Goal: Obtain resource: Download file/media

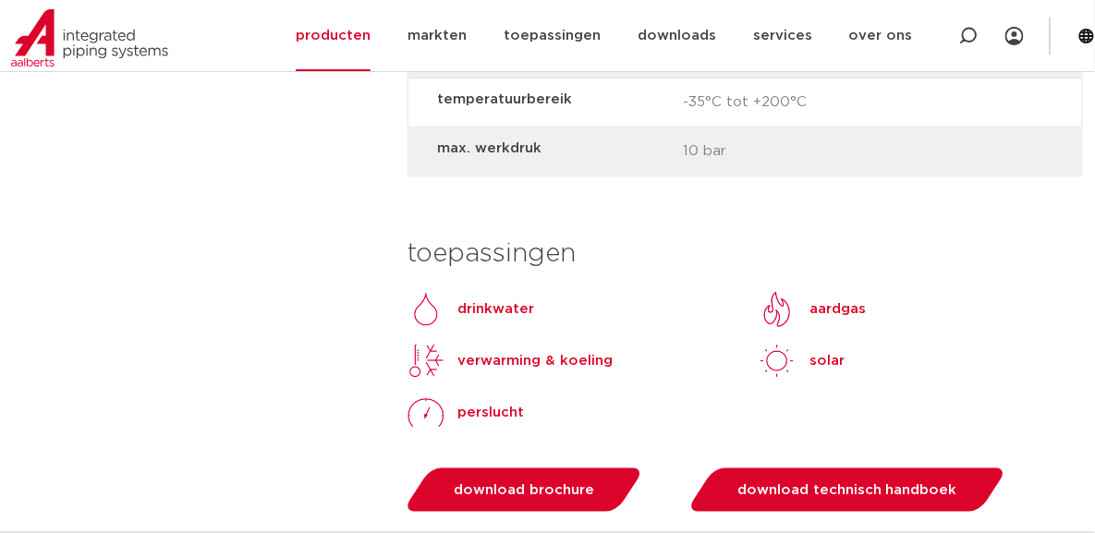
scroll to position [2137, 0]
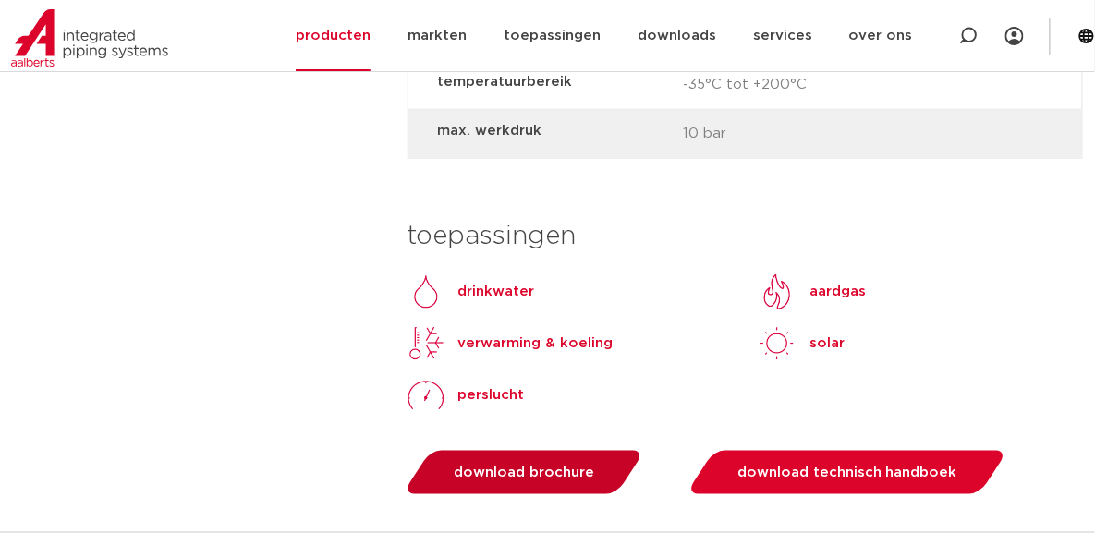
click at [512, 468] on span "download brochure" at bounding box center [524, 473] width 141 height 14
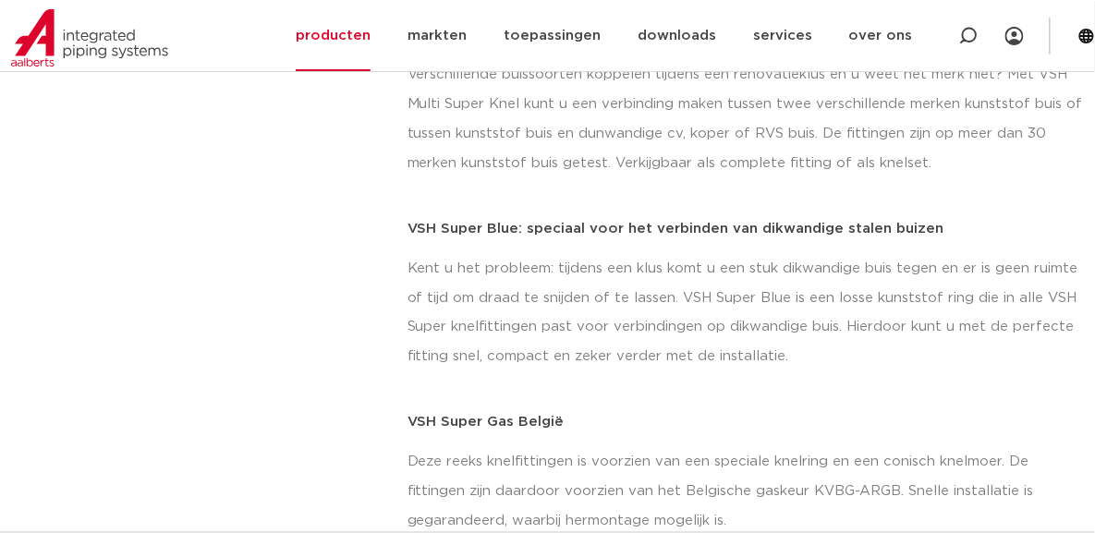
scroll to position [404, 0]
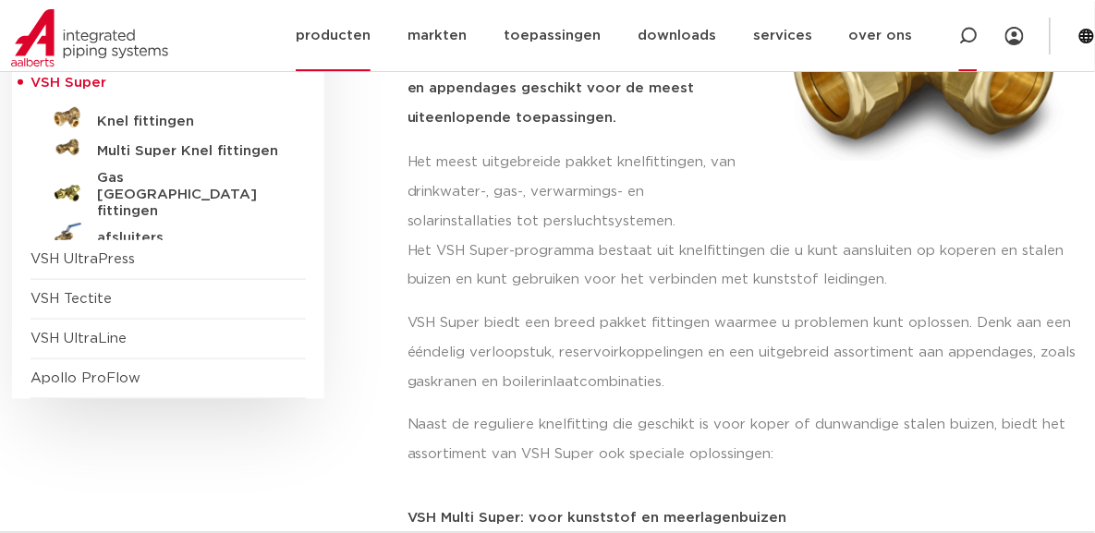
click at [971, 32] on icon at bounding box center [968, 36] width 18 height 18
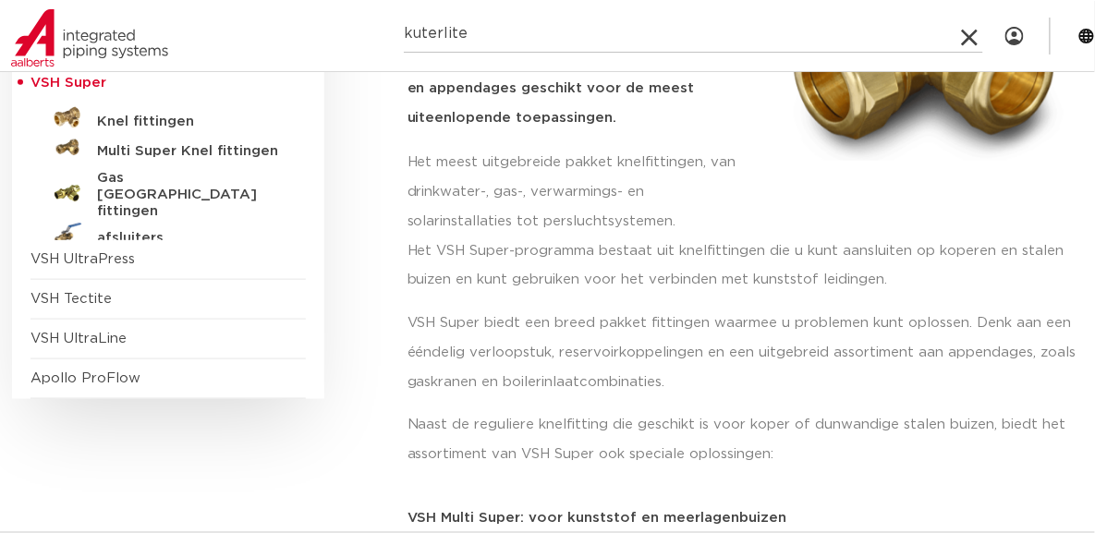
type input "kuterlite"
click button "Zoeken" at bounding box center [0, 0] width 0 height 0
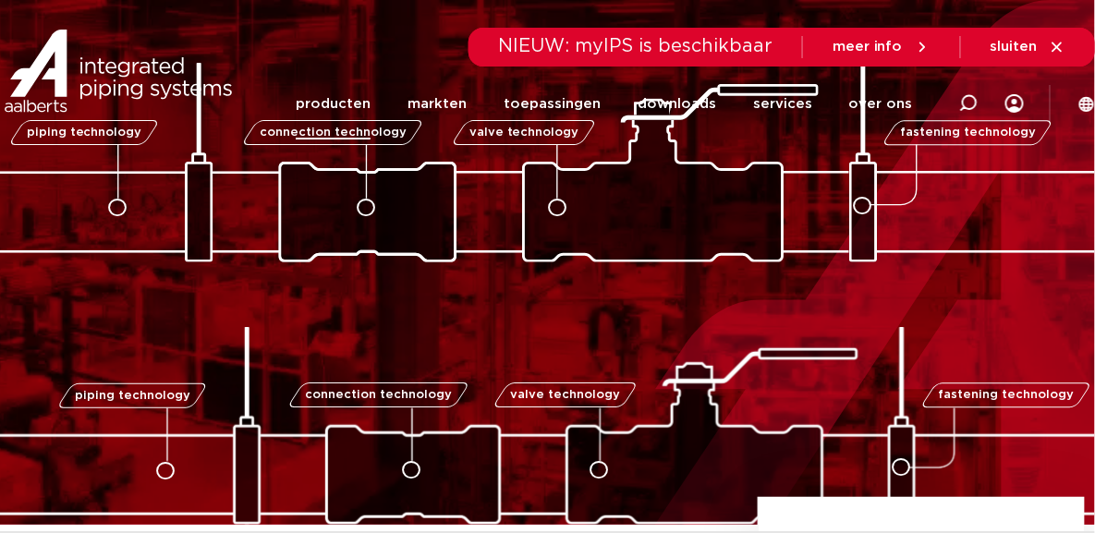
click at [353, 103] on link "producten" at bounding box center [333, 103] width 75 height 71
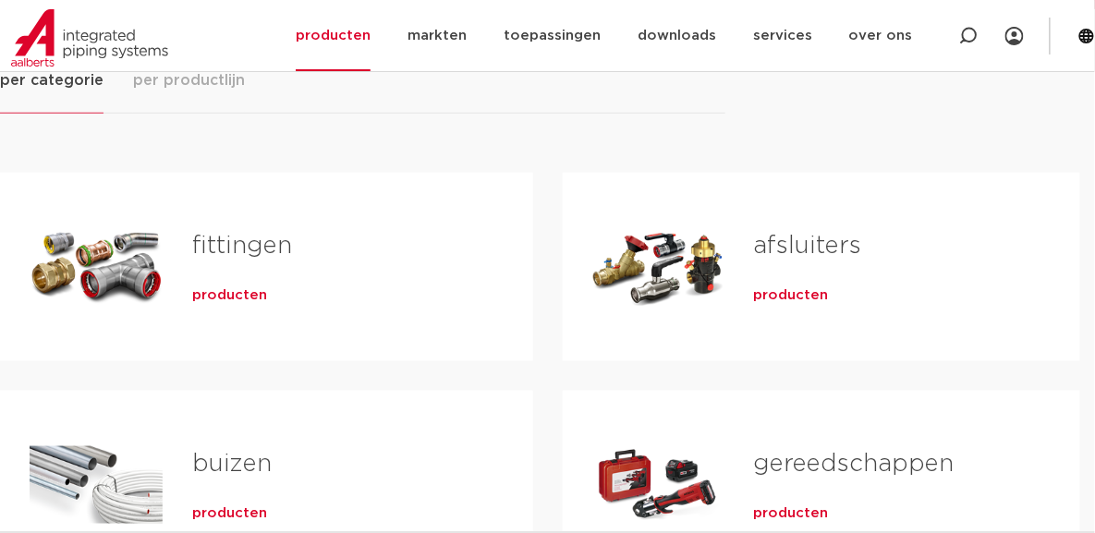
scroll to position [347, 0]
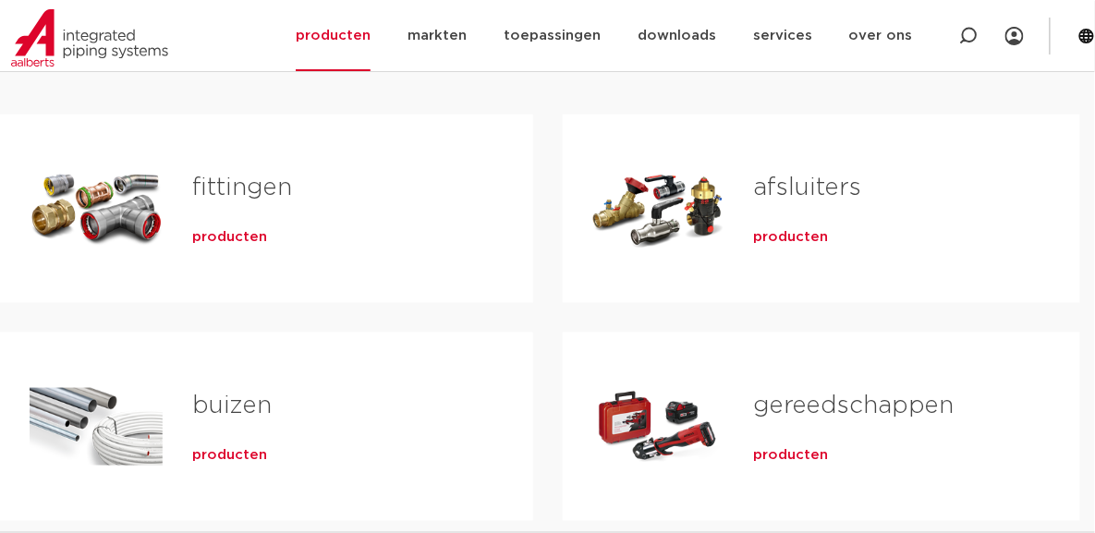
click at [226, 240] on span "producten" at bounding box center [229, 237] width 75 height 18
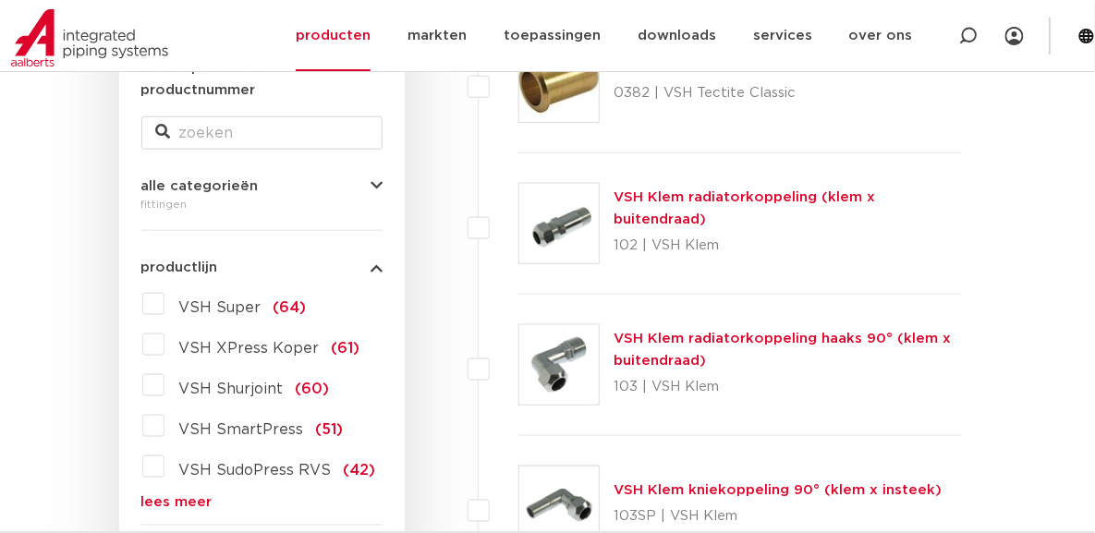
scroll to position [404, 0]
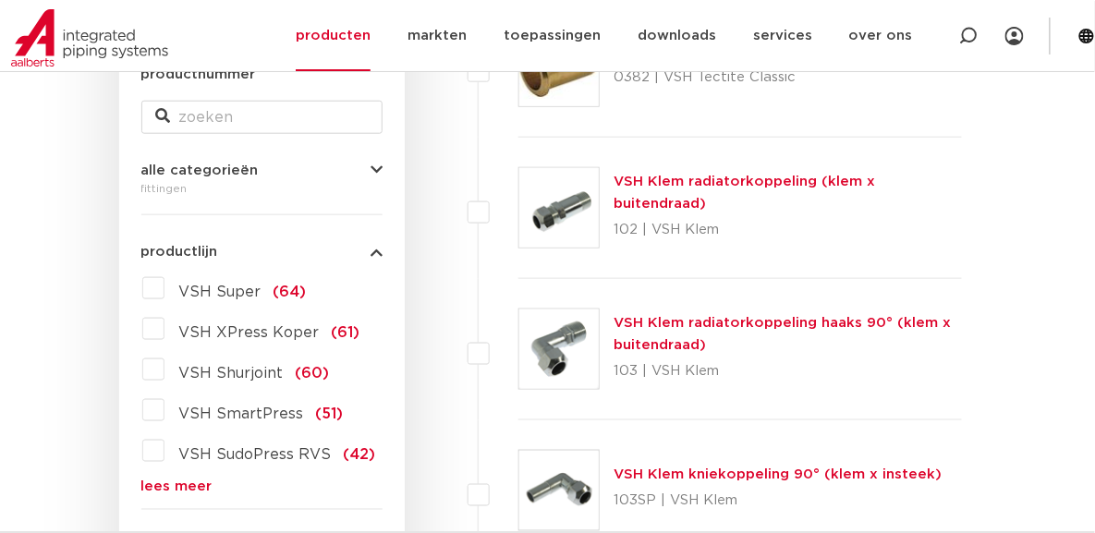
click at [194, 481] on link "lees meer" at bounding box center [261, 488] width 241 height 14
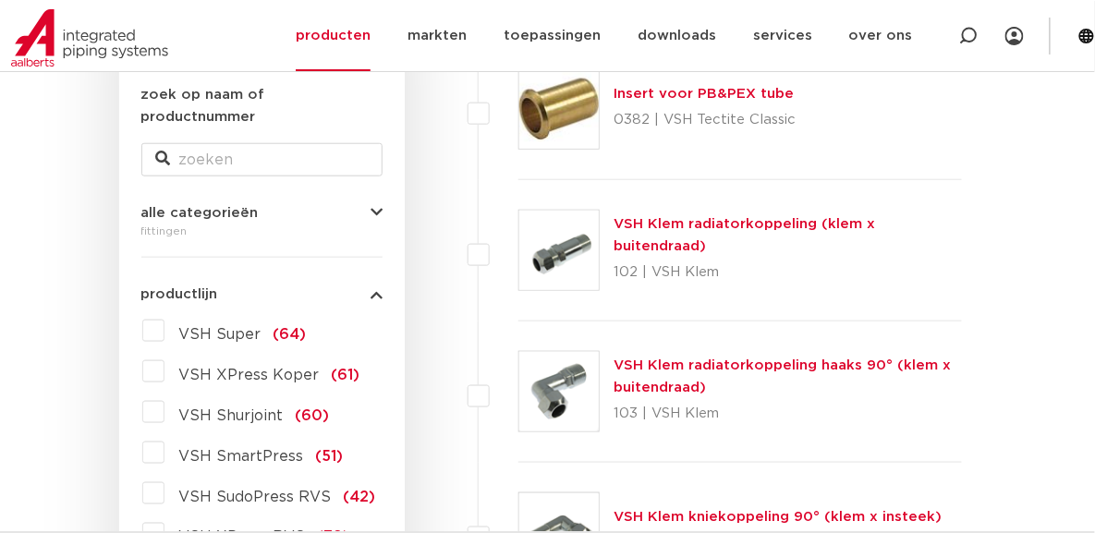
scroll to position [288, 0]
